Goal: Task Accomplishment & Management: Manage account settings

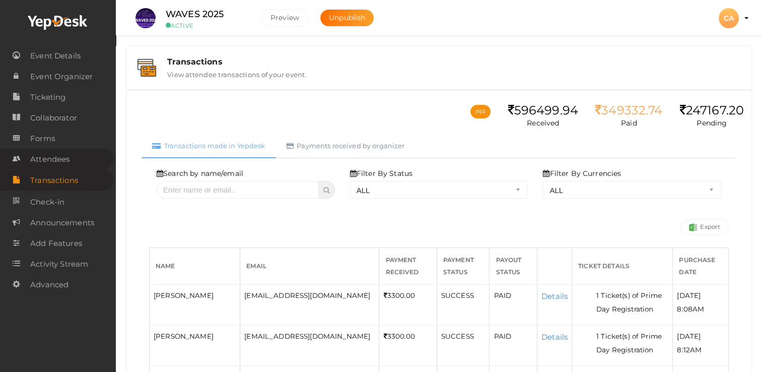
click at [56, 163] on span "Attendees" at bounding box center [49, 159] width 39 height 20
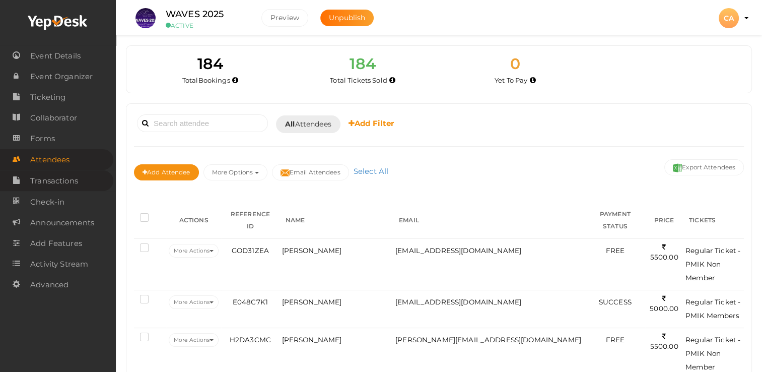
click at [43, 186] on span "Transactions" at bounding box center [54, 181] width 48 height 20
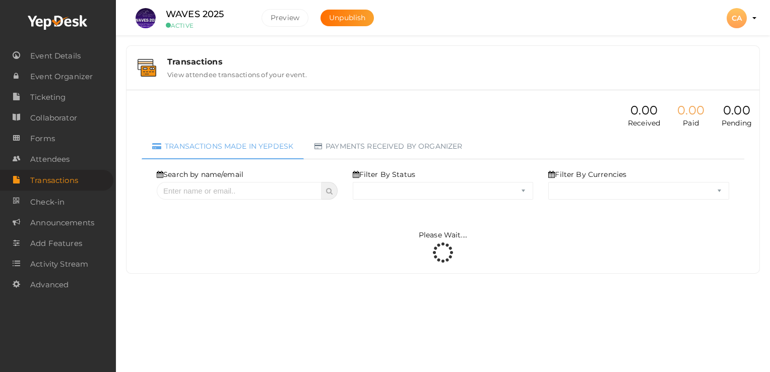
select select "ALL"
